Goal: Task Accomplishment & Management: Manage account settings

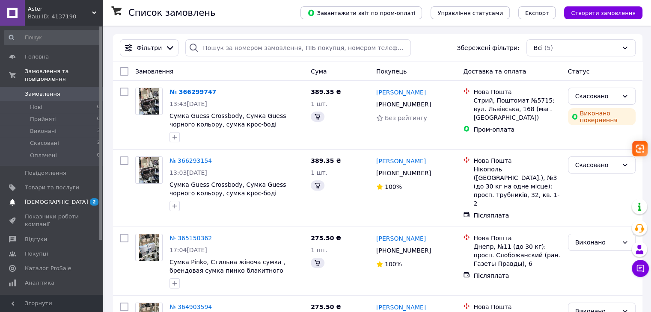
click at [80, 198] on span "2 0" at bounding box center [91, 202] width 24 height 8
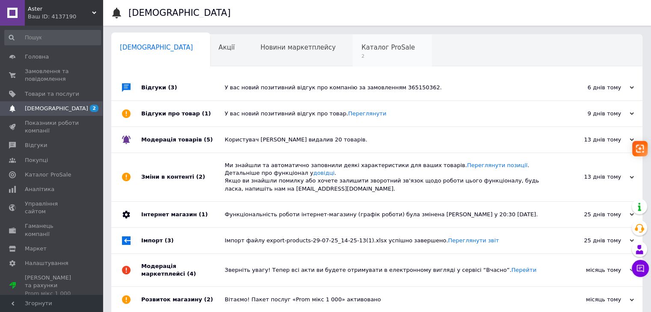
click at [361, 44] on span "Каталог ProSale" at bounding box center [387, 48] width 53 height 8
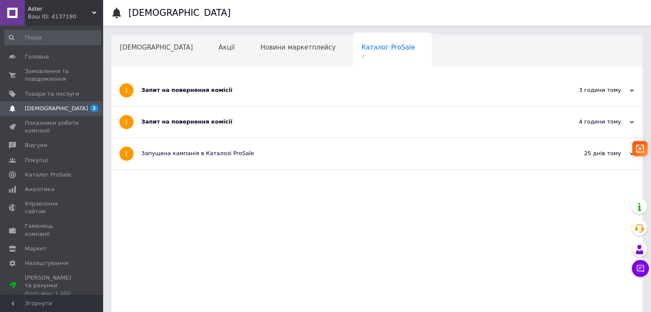
click at [206, 92] on div "Запит на повернення комісії" at bounding box center [344, 90] width 407 height 8
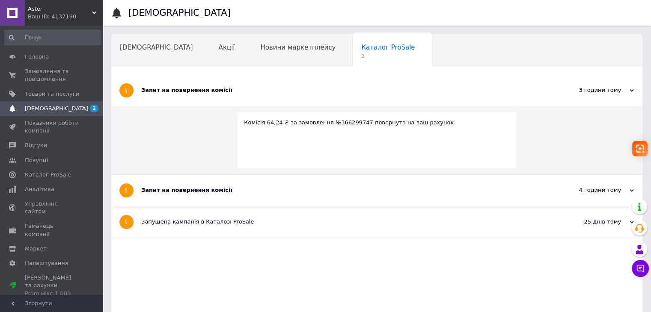
click at [196, 194] on div "Запит на повернення комісії" at bounding box center [344, 190] width 407 height 8
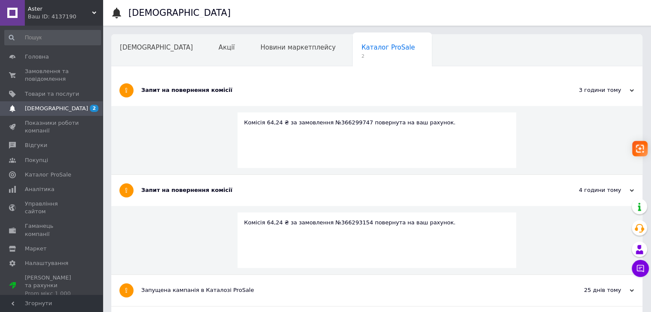
click at [72, 108] on span "[DEMOGRAPHIC_DATA]" at bounding box center [52, 109] width 54 height 8
click at [41, 52] on link "Головна" at bounding box center [52, 57] width 105 height 15
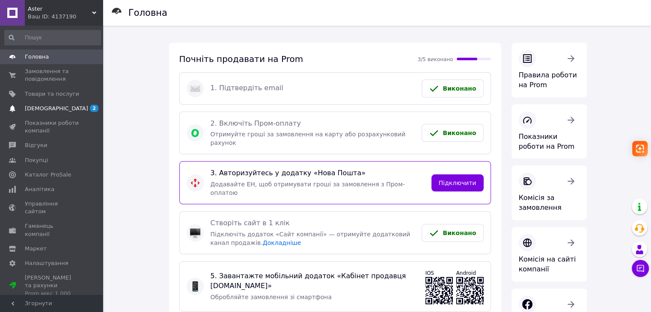
click at [81, 110] on span "2" at bounding box center [91, 109] width 24 height 8
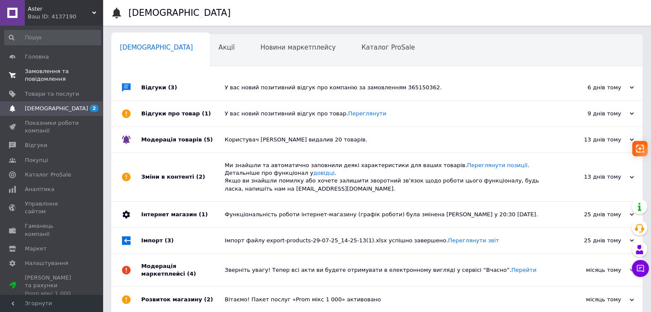
click at [47, 71] on span "Замовлення та повідомлення" at bounding box center [52, 75] width 54 height 15
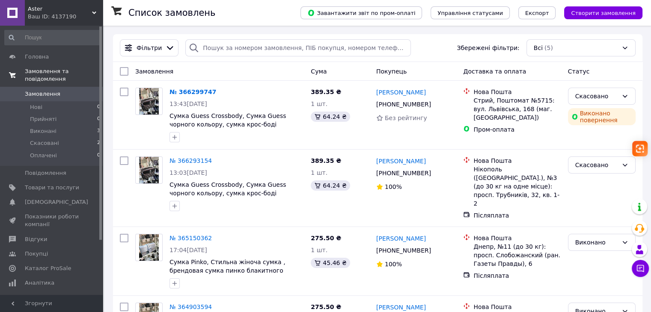
click at [54, 73] on span "Замовлення та повідомлення" at bounding box center [64, 75] width 78 height 15
click at [41, 56] on span "Головна" at bounding box center [37, 57] width 24 height 8
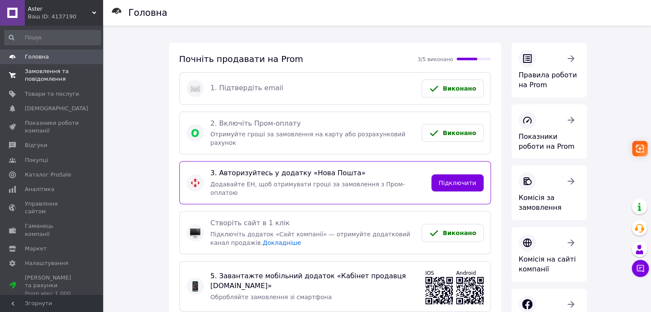
click at [43, 70] on span "Замовлення та повідомлення" at bounding box center [52, 75] width 54 height 15
